Goal: Task Accomplishment & Management: Complete application form

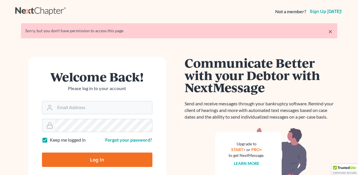
click at [111, 105] on input "Email Address" at bounding box center [103, 107] width 97 height 13
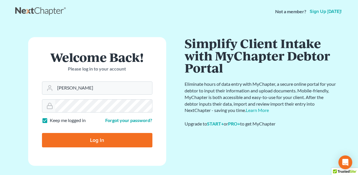
type input "dawn@molgardlaw.com"
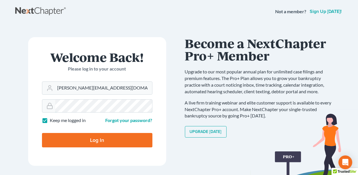
click at [42, 133] on input "Log In" at bounding box center [97, 140] width 111 height 14
type input "Thinking..."
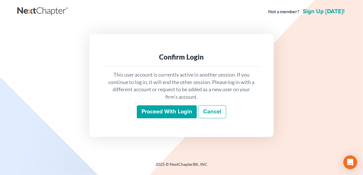
click at [173, 111] on input "Proceed with login" at bounding box center [167, 111] width 60 height 13
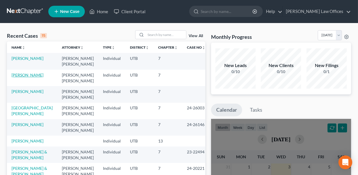
click at [22, 74] on link "[PERSON_NAME]" at bounding box center [28, 75] width 32 height 5
select select "4"
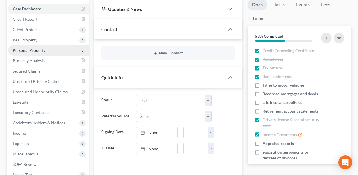
scroll to position [58, 0]
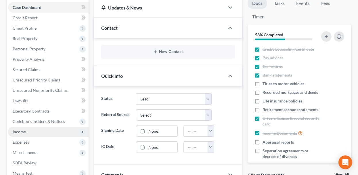
click at [50, 132] on span "Income" at bounding box center [48, 132] width 81 height 10
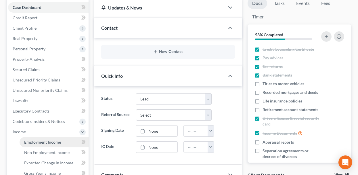
click at [70, 142] on link "Employment Income" at bounding box center [54, 142] width 69 height 10
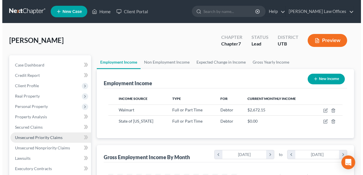
scroll to position [103, 143]
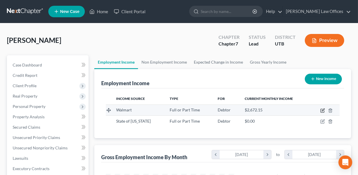
click at [322, 109] on icon "button" at bounding box center [322, 110] width 3 height 3
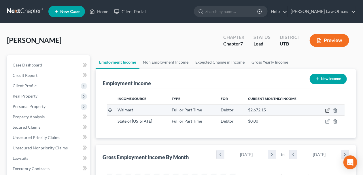
select select "0"
select select "46"
select select "2"
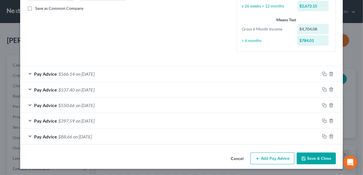
scroll to position [130, 0]
click at [268, 158] on button "Add Pay Advice" at bounding box center [272, 159] width 44 height 12
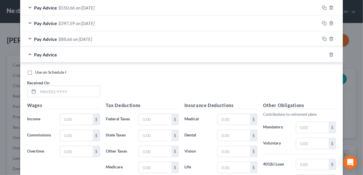
scroll to position [245, 0]
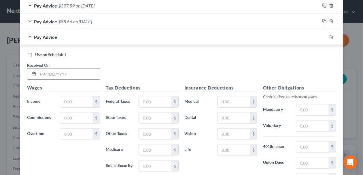
click at [51, 72] on input "text" at bounding box center [69, 74] width 62 height 11
type input "[DATE]"
type input "1,208.25"
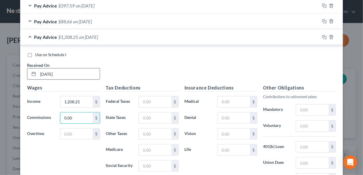
type input "0.00"
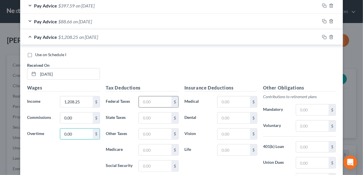
type input "0.00"
click at [156, 100] on input "text" at bounding box center [155, 101] width 33 height 11
type input "66.58"
type input "48.21"
type input "0.00"
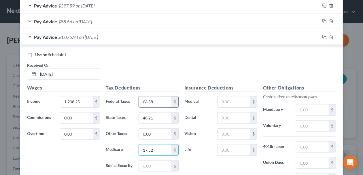
type input "17.52"
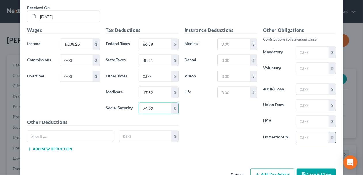
type input "74.92"
click at [305, 136] on input "text" at bounding box center [312, 137] width 33 height 11
type input "1"
type input "453.55"
click at [293, 146] on div "Insurance Deductions Medical $ Dental $ Vision $ Life $ Other Obligations Contr…" at bounding box center [259, 91] width 157 height 129
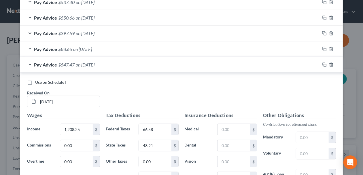
scroll to position [216, 0]
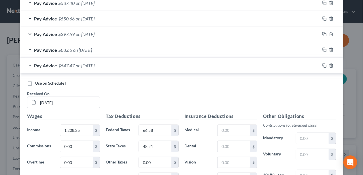
click at [46, 47] on span "Pay Advice" at bounding box center [45, 49] width 23 height 5
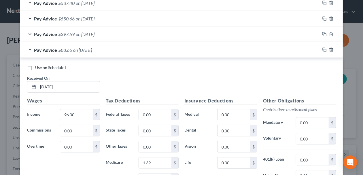
click at [41, 32] on span "Pay Advice" at bounding box center [45, 33] width 23 height 5
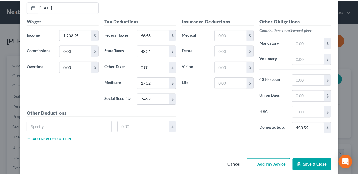
scroll to position [677, 0]
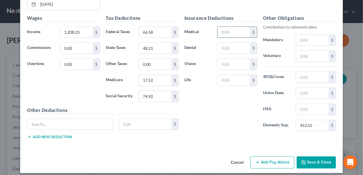
drag, startPoint x: 228, startPoint y: 24, endPoint x: 244, endPoint y: 26, distance: 16.5
click at [228, 27] on input "text" at bounding box center [233, 32] width 33 height 11
type input "0.00"
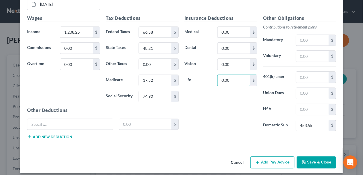
type input "0.00"
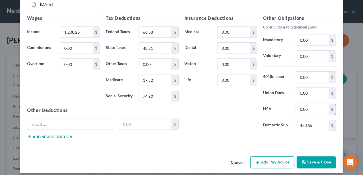
type input "0.00"
click at [305, 159] on button "Save & Close" at bounding box center [316, 162] width 39 height 12
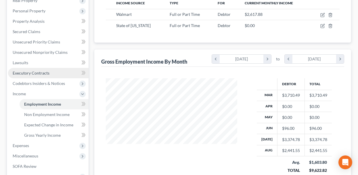
scroll to position [86, 0]
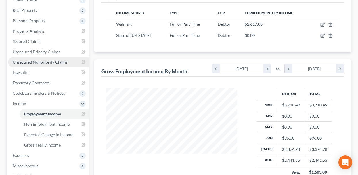
click at [70, 64] on link "Unsecured Nonpriority Claims" at bounding box center [48, 62] width 81 height 10
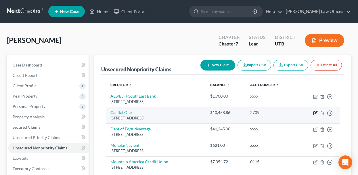
click at [315, 112] on icon "button" at bounding box center [316, 113] width 5 height 5
select select "46"
select select "2"
select select "0"
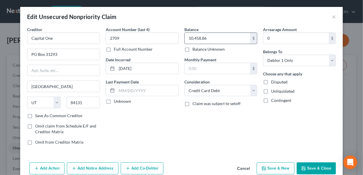
click at [212, 38] on input "10,458.86" at bounding box center [217, 38] width 65 height 11
type input "10,736.12"
click at [303, 165] on button "Save & Close" at bounding box center [316, 168] width 39 height 12
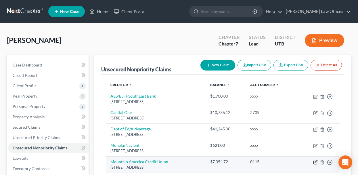
click at [315, 161] on icon "button" at bounding box center [316, 162] width 5 height 5
select select "46"
select select "2"
select select "0"
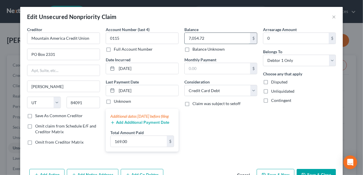
click at [216, 39] on input "7,054.72" at bounding box center [217, 38] width 65 height 11
type input "7,096.47"
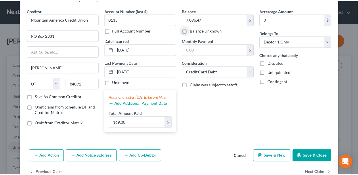
scroll to position [39, 0]
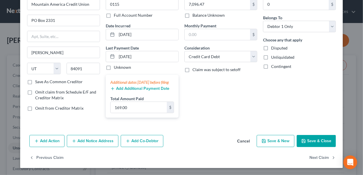
click at [327, 140] on button "Save & Close" at bounding box center [316, 141] width 39 height 12
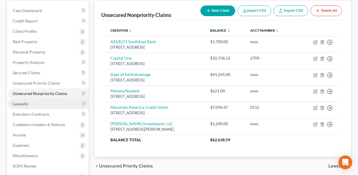
scroll to position [58, 0]
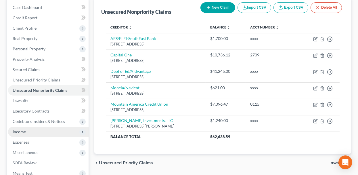
click at [41, 133] on span "Income" at bounding box center [48, 132] width 81 height 10
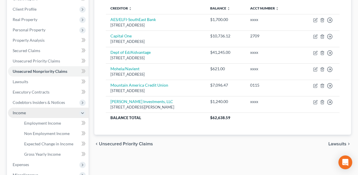
scroll to position [86, 0]
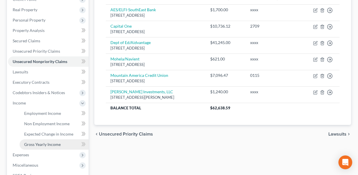
click at [39, 143] on span "Gross Yearly Income" at bounding box center [42, 144] width 37 height 5
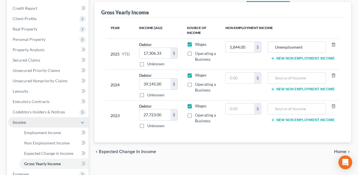
scroll to position [58, 0]
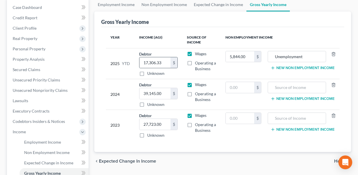
click at [173, 62] on div "$" at bounding box center [174, 62] width 7 height 11
click at [166, 65] on input "17,306.33" at bounding box center [155, 62] width 31 height 11
drag, startPoint x: 171, startPoint y: 65, endPoint x: 168, endPoint y: 63, distance: 3.8
click at [171, 65] on div "$" at bounding box center [174, 62] width 7 height 11
click at [163, 65] on input "17,306.33" at bounding box center [155, 62] width 31 height 11
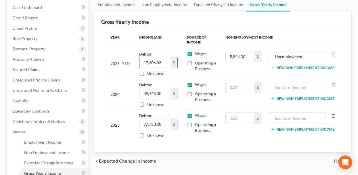
drag, startPoint x: 163, startPoint y: 65, endPoint x: 141, endPoint y: 62, distance: 21.8
click at [141, 62] on input "17,306.33" at bounding box center [155, 62] width 31 height 11
type input "18,520.30"
click at [236, 69] on td "5,844.00 $" at bounding box center [243, 63] width 45 height 31
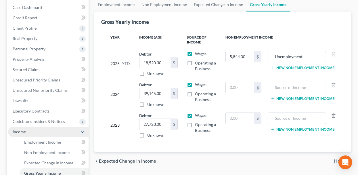
scroll to position [172, 0]
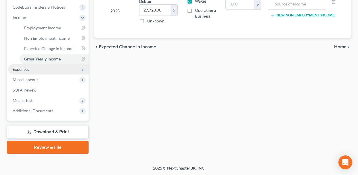
click at [46, 70] on span "Expenses" at bounding box center [48, 69] width 81 height 10
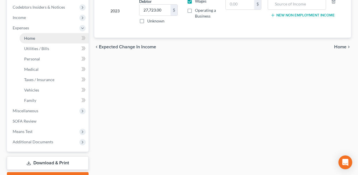
click at [31, 36] on span "Home" at bounding box center [29, 38] width 11 height 5
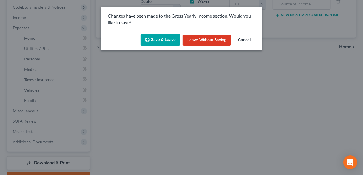
click at [169, 41] on button "Save & Leave" at bounding box center [161, 40] width 40 height 12
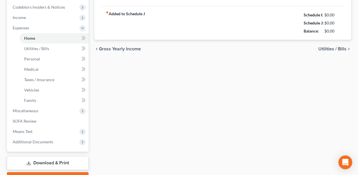
scroll to position [14, 0]
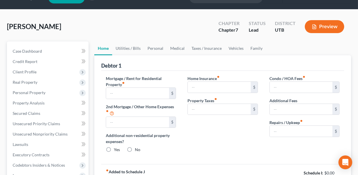
type input "1,190.00"
type input "0.00"
radio input "true"
type input "12.00"
type input "0.00"
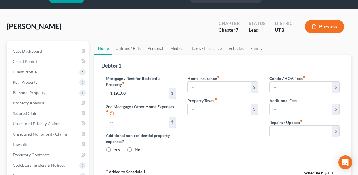
type input "0.00"
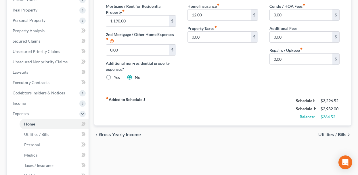
scroll to position [86, 0]
click at [327, 133] on span "Utilities / Bills" at bounding box center [333, 134] width 28 height 5
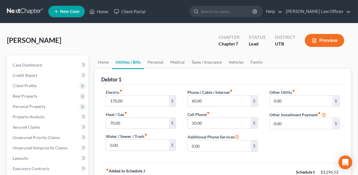
click at [325, 36] on button "Preview" at bounding box center [324, 40] width 39 height 13
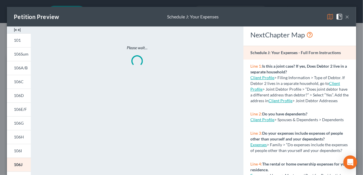
scroll to position [58, 0]
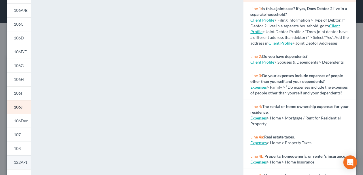
click at [20, 162] on span "122A-1" at bounding box center [21, 162] width 14 height 5
